Goal: Task Accomplishment & Management: Use online tool/utility

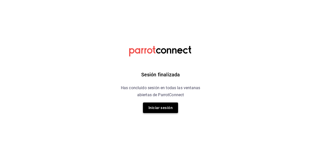
click at [161, 106] on button "Iniciar sesión" at bounding box center [160, 107] width 35 height 11
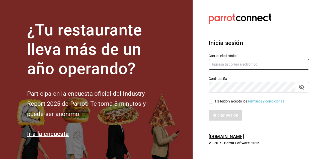
type input "[PERSON_NAME][EMAIL_ADDRESS][DOMAIN_NAME]"
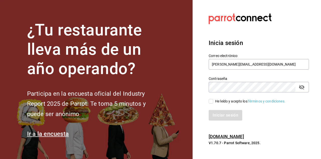
click at [211, 102] on input "He leído y acepto los Términos y condiciones." at bounding box center [211, 101] width 5 height 5
checkbox input "true"
click at [215, 113] on button "Iniciar sesión" at bounding box center [226, 115] width 34 height 11
click at [220, 117] on button "Iniciar sesión" at bounding box center [226, 115] width 34 height 11
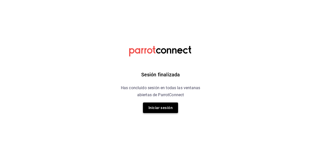
click at [163, 111] on button "Iniciar sesión" at bounding box center [160, 107] width 35 height 11
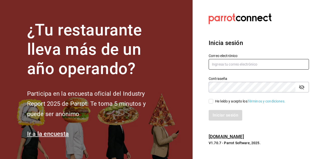
type input "julio.arenas@grupocosteno.com"
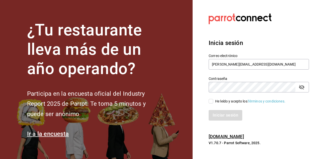
click at [211, 102] on input "He leído y acepto los Términos y condiciones." at bounding box center [211, 101] width 5 height 5
checkbox input "true"
click at [217, 115] on button "Iniciar sesión" at bounding box center [226, 115] width 34 height 11
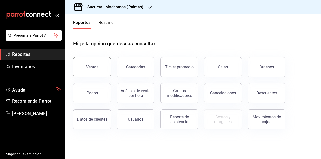
click at [83, 69] on button "Ventas" at bounding box center [92, 67] width 38 height 20
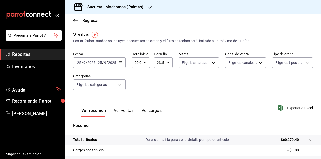
click at [120, 64] on div "[DATE] [DATE] - [DATE] [DATE]" at bounding box center [99, 62] width 52 height 11
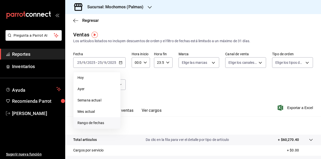
click at [98, 121] on span "Rango de fechas" at bounding box center [97, 122] width 39 height 5
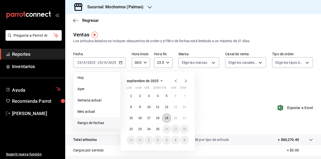
click at [166, 119] on abbr "19" at bounding box center [166, 118] width 3 height 4
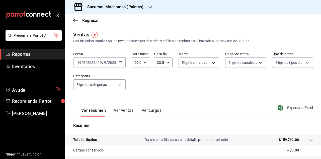
click at [150, 8] on icon "button" at bounding box center [150, 7] width 4 height 3
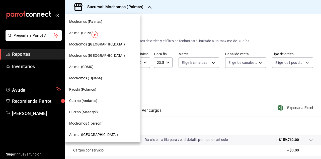
click at [92, 113] on span "Cuerno (Masaryk)" at bounding box center [83, 111] width 29 height 5
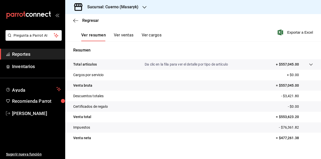
scroll to position [76, 0]
click at [291, 33] on span "Exportar a Excel" at bounding box center [296, 32] width 34 height 6
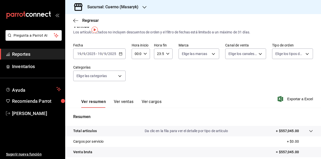
scroll to position [3, 0]
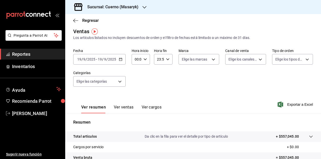
click at [120, 59] on icon "button" at bounding box center [121, 59] width 4 height 4
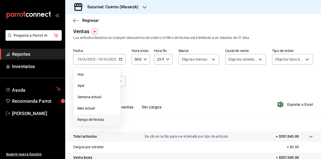
click at [96, 116] on li "Rango de fechas" at bounding box center [97, 119] width 47 height 11
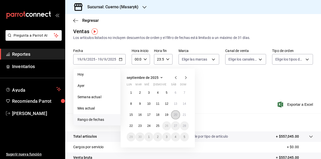
click at [177, 114] on button "20" at bounding box center [175, 114] width 9 height 9
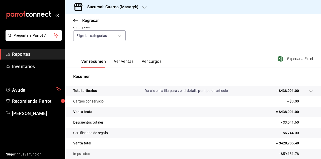
scroll to position [64, 0]
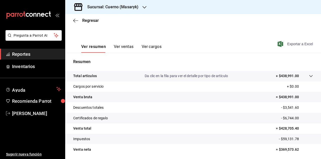
click at [296, 43] on span "Exportar a Excel" at bounding box center [296, 44] width 34 height 6
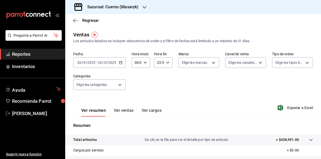
click at [108, 64] on input "2025" at bounding box center [112, 63] width 9 height 4
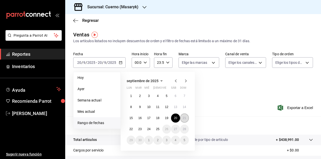
click at [186, 118] on abbr "21" at bounding box center [184, 118] width 3 height 4
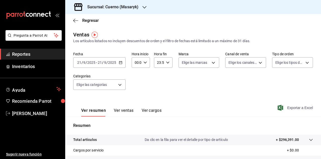
click at [296, 106] on span "Exportar a Excel" at bounding box center [296, 108] width 34 height 6
click at [107, 65] on span "/" at bounding box center [107, 63] width 2 height 4
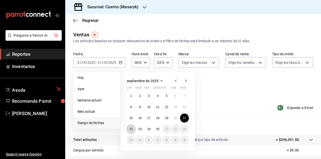
click at [131, 128] on abbr "22" at bounding box center [131, 129] width 3 height 4
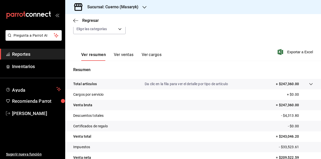
scroll to position [56, 0]
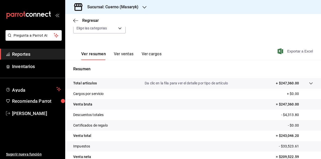
click at [290, 53] on span "Exportar a Excel" at bounding box center [296, 51] width 34 height 6
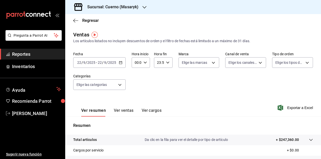
click at [109, 64] on input "2025" at bounding box center [112, 63] width 9 height 4
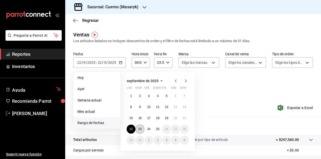
click at [140, 129] on abbr "23" at bounding box center [139, 129] width 3 height 4
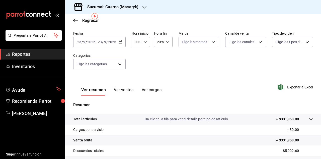
scroll to position [19, 0]
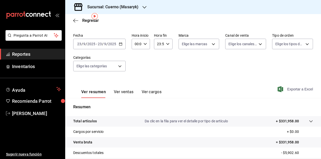
click at [297, 91] on span "Exportar a Excel" at bounding box center [296, 89] width 34 height 6
click at [121, 46] on div "[DATE] [DATE] - [DATE] [DATE]" at bounding box center [99, 44] width 52 height 11
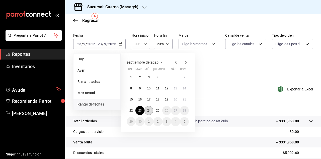
click at [149, 109] on abbr "24" at bounding box center [148, 111] width 3 height 4
click at [149, 110] on abbr "24" at bounding box center [148, 111] width 3 height 4
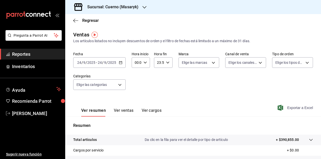
click at [296, 107] on span "Exportar a Excel" at bounding box center [296, 108] width 34 height 6
